Goal: Information Seeking & Learning: Learn about a topic

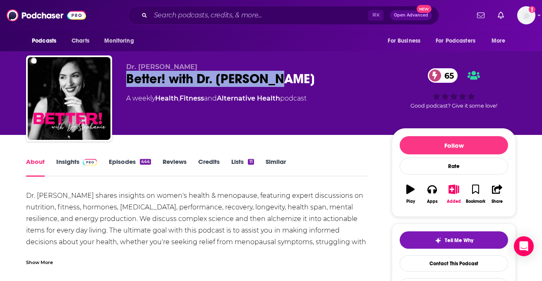
drag, startPoint x: 125, startPoint y: 78, endPoint x: 288, endPoint y: 80, distance: 163.5
click at [288, 80] on div "Dr. [PERSON_NAME] Better! with Dr. [PERSON_NAME] 65 A weekly Health , Fitness a…" at bounding box center [271, 99] width 490 height 89
copy h1 "Better! with Dr. [PERSON_NAME]"
click at [114, 159] on link "Episodes 444" at bounding box center [130, 167] width 42 height 19
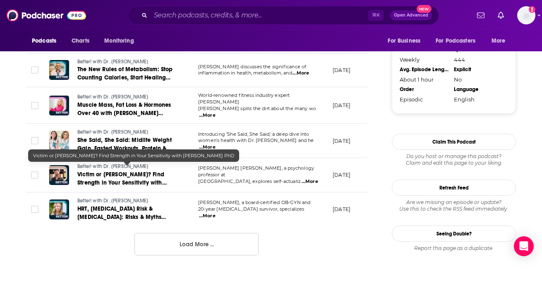
scroll to position [880, 0]
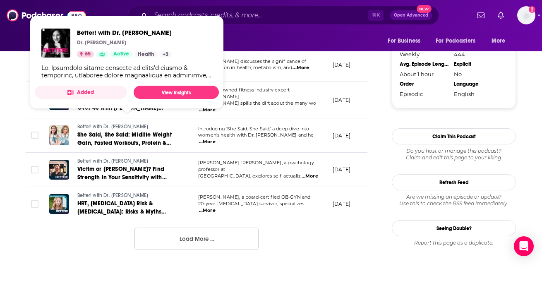
click at [103, 123] on link "Better! with Dr. [PERSON_NAME]" at bounding box center [126, 126] width 99 height 7
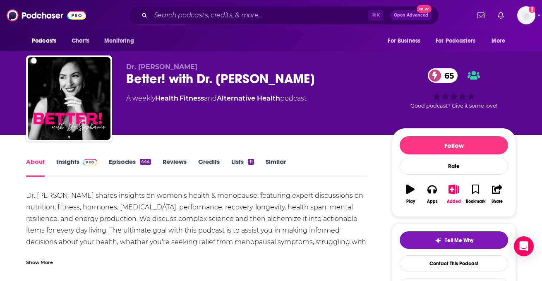
click at [127, 159] on link "Episodes 444" at bounding box center [130, 167] width 42 height 19
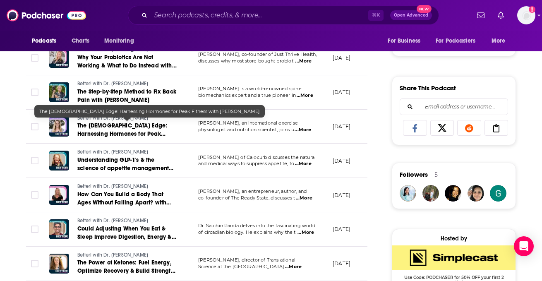
scroll to position [477, 0]
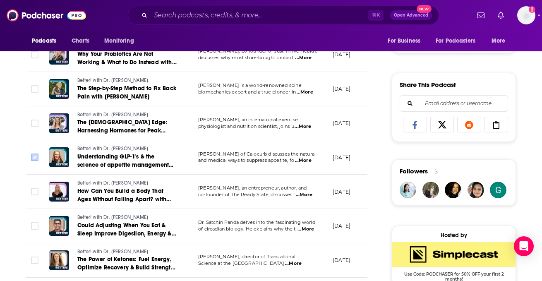
click at [32, 154] on input "Toggle select row" at bounding box center [34, 157] width 7 height 7
checkbox input "true"
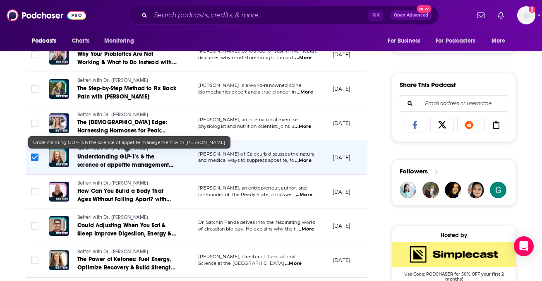
click at [86, 163] on span "Understanding GLP-1's & the science of appetite management with [PERSON_NAME]" at bounding box center [125, 165] width 96 height 24
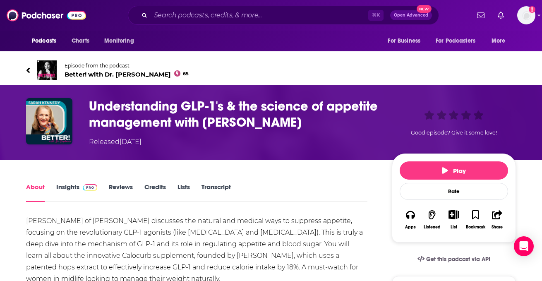
click at [89, 106] on h1 "Understanding GLP-1's & the science of appetite management with [PERSON_NAME]" at bounding box center [234, 114] width 290 height 32
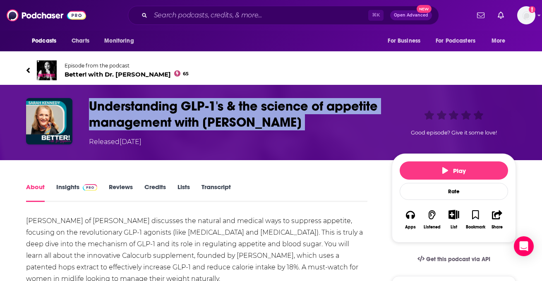
drag, startPoint x: 89, startPoint y: 106, endPoint x: 379, endPoint y: 123, distance: 289.8
click at [379, 123] on div "Understanding GLP-1's & the science of appetite management with [PERSON_NAME] R…" at bounding box center [302, 122] width 427 height 49
copy h1 "Understanding GLP-1's & the science of appetite management with [PERSON_NAME]"
click at [46, 69] on img at bounding box center [47, 70] width 20 height 20
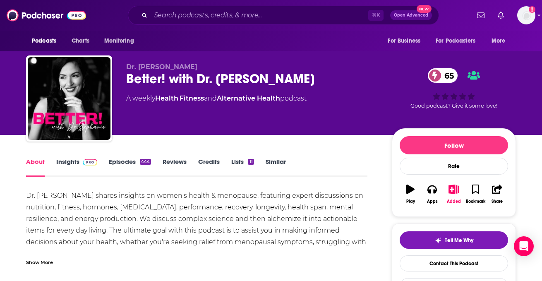
click at [119, 159] on link "Episodes 444" at bounding box center [130, 167] width 42 height 19
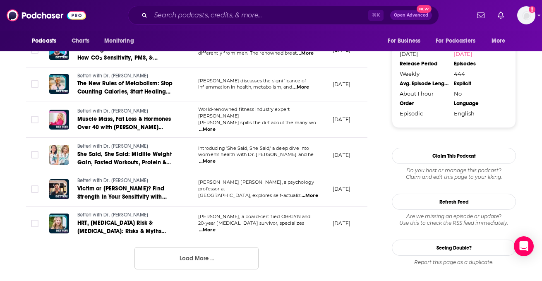
scroll to position [861, 0]
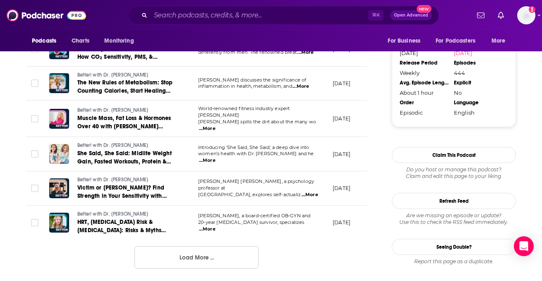
click at [184, 254] on button "Load More ..." at bounding box center [197, 257] width 124 height 22
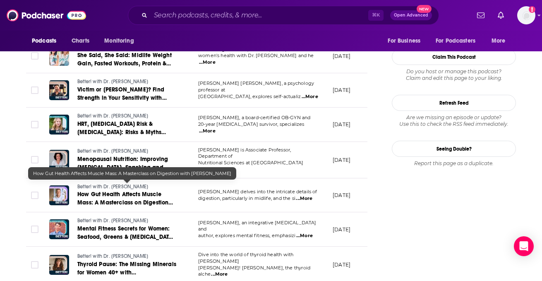
scroll to position [957, 0]
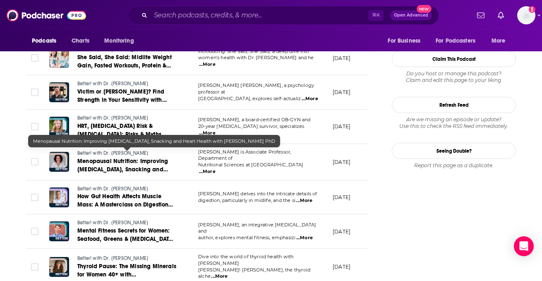
click at [127, 158] on span "Menopausal Nutrition: Improving [MEDICAL_DATA], Snacking and Heart Health with …" at bounding box center [124, 174] width 94 height 32
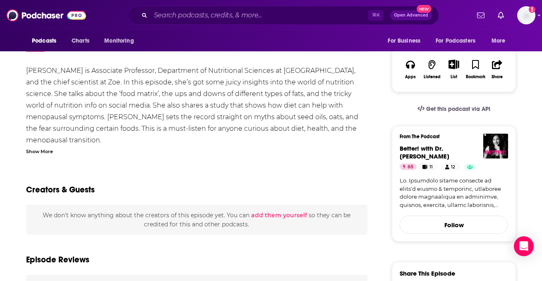
scroll to position [171, 0]
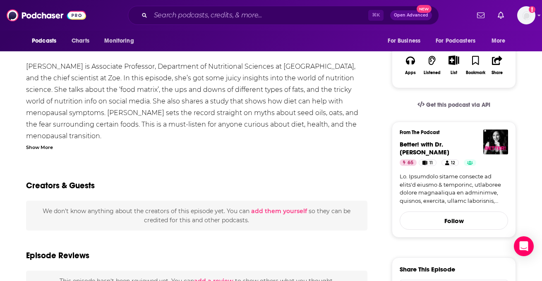
click at [47, 147] on div "Show More" at bounding box center [39, 147] width 27 height 8
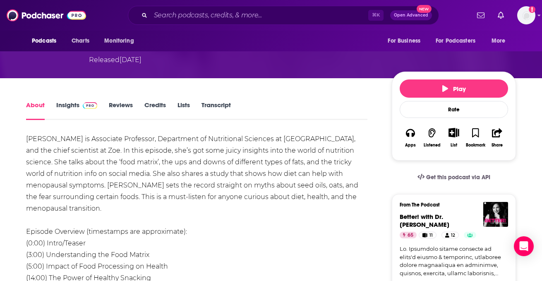
scroll to position [0, 0]
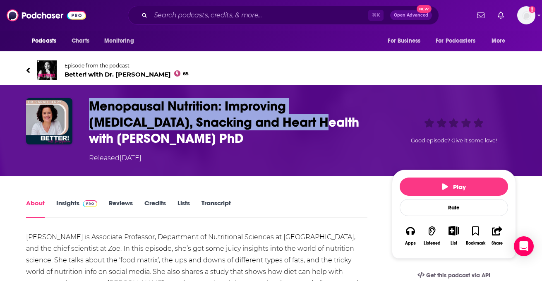
drag, startPoint x: 90, startPoint y: 106, endPoint x: 253, endPoint y: 123, distance: 163.6
click at [253, 123] on h1 "Menopausal Nutrition: Improving [MEDICAL_DATA], Snacking and Heart Health with …" at bounding box center [234, 122] width 290 height 48
copy h1 "Menopausal Nutrition: Improving [MEDICAL_DATA], Snacking and Heart Health"
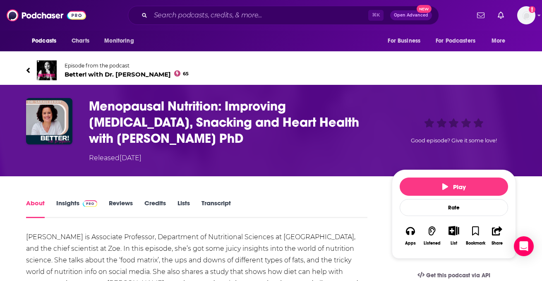
click at [284, 142] on h1 "Menopausal Nutrition: Improving [MEDICAL_DATA], Snacking and Heart Health with …" at bounding box center [234, 122] width 290 height 48
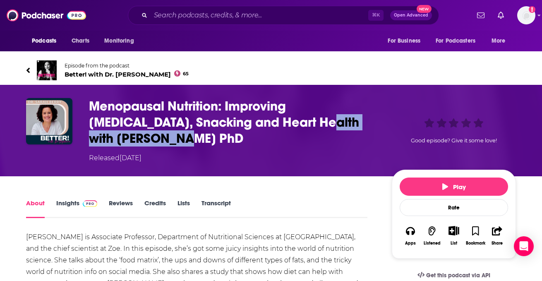
drag, startPoint x: 257, startPoint y: 122, endPoint x: 286, endPoint y: 137, distance: 32.0
click at [286, 137] on h1 "Menopausal Nutrition: Improving [MEDICAL_DATA], Snacking and Heart Health with …" at bounding box center [234, 122] width 290 height 48
copy h1 "with [PERSON_NAME] PhD"
click at [50, 62] on img at bounding box center [47, 70] width 20 height 20
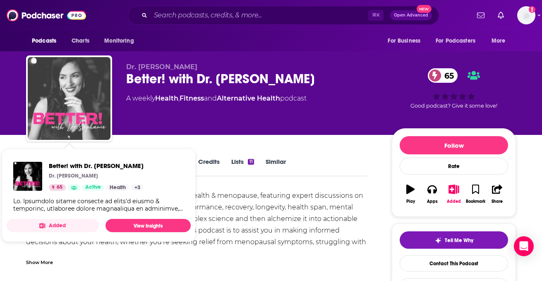
click at [101, 93] on img "Better! with Dr. Stephanie" at bounding box center [69, 98] width 83 height 83
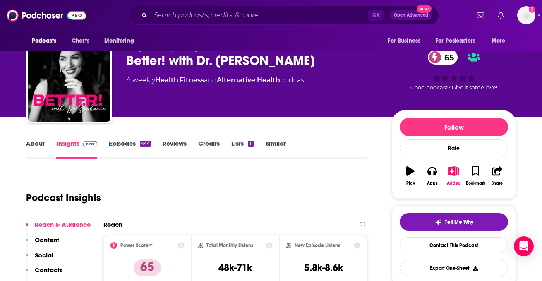
scroll to position [54, 0]
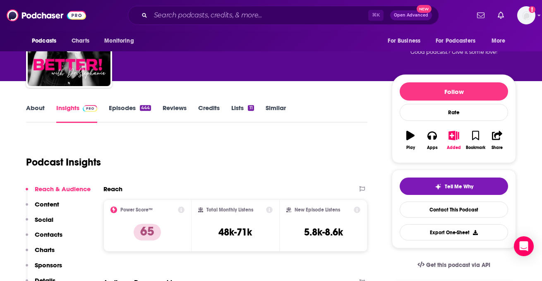
click at [36, 106] on link "About" at bounding box center [35, 113] width 19 height 19
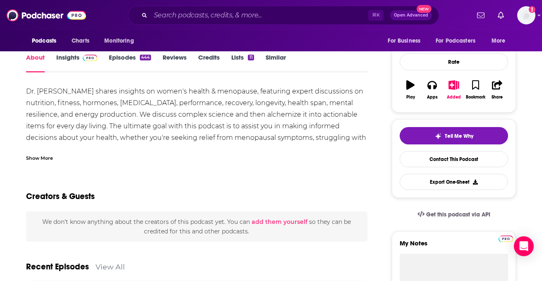
scroll to position [107, 0]
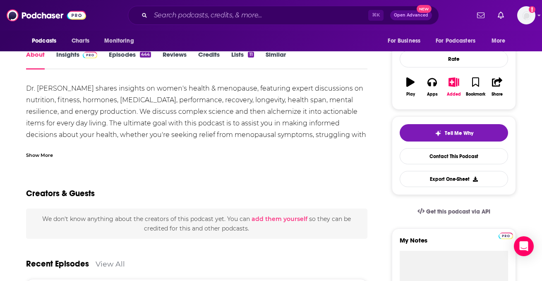
click at [35, 156] on div "Show More" at bounding box center [39, 155] width 27 height 8
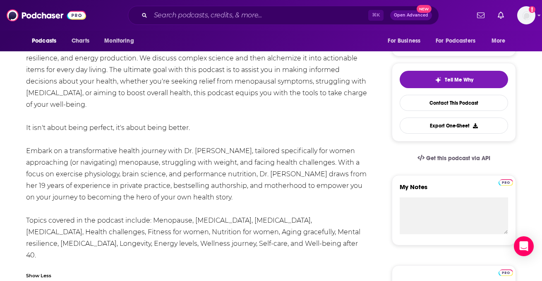
scroll to position [161, 0]
